Goal: Check status

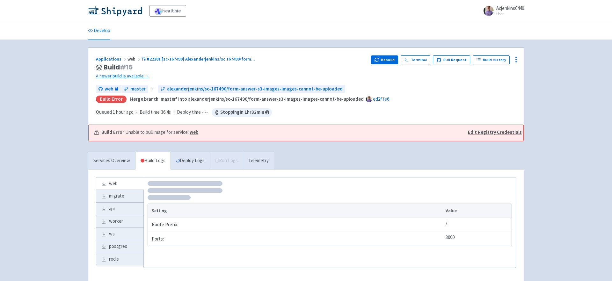
scroll to position [24, 0]
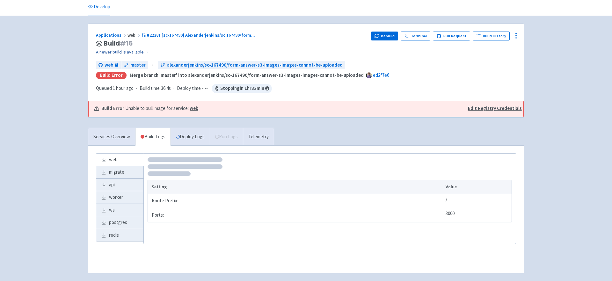
click at [133, 52] on link "A newer build is available →" at bounding box center [231, 51] width 270 height 7
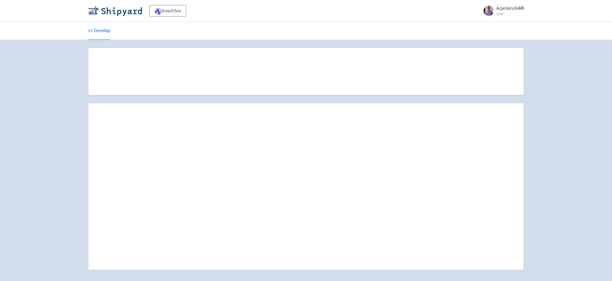
click at [84, 110] on div at bounding box center [306, 162] width 446 height 230
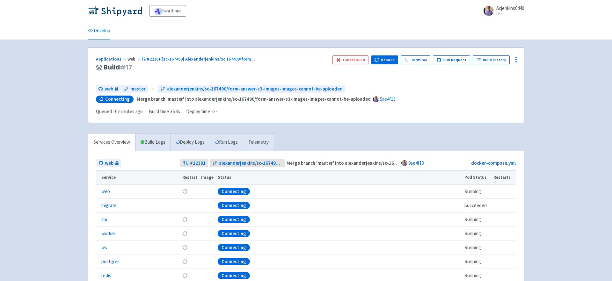
click at [84, 110] on div "Applications web #22381 [sc-167490] Alexanderjenkins/sc 167490/form ... Build #…" at bounding box center [306, 176] width 446 height 259
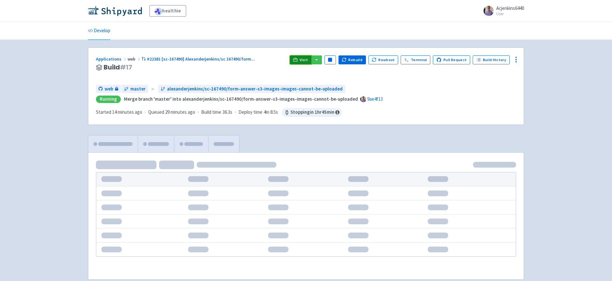
click at [306, 59] on span "Visit" at bounding box center [304, 59] width 8 height 5
